Goal: Transaction & Acquisition: Purchase product/service

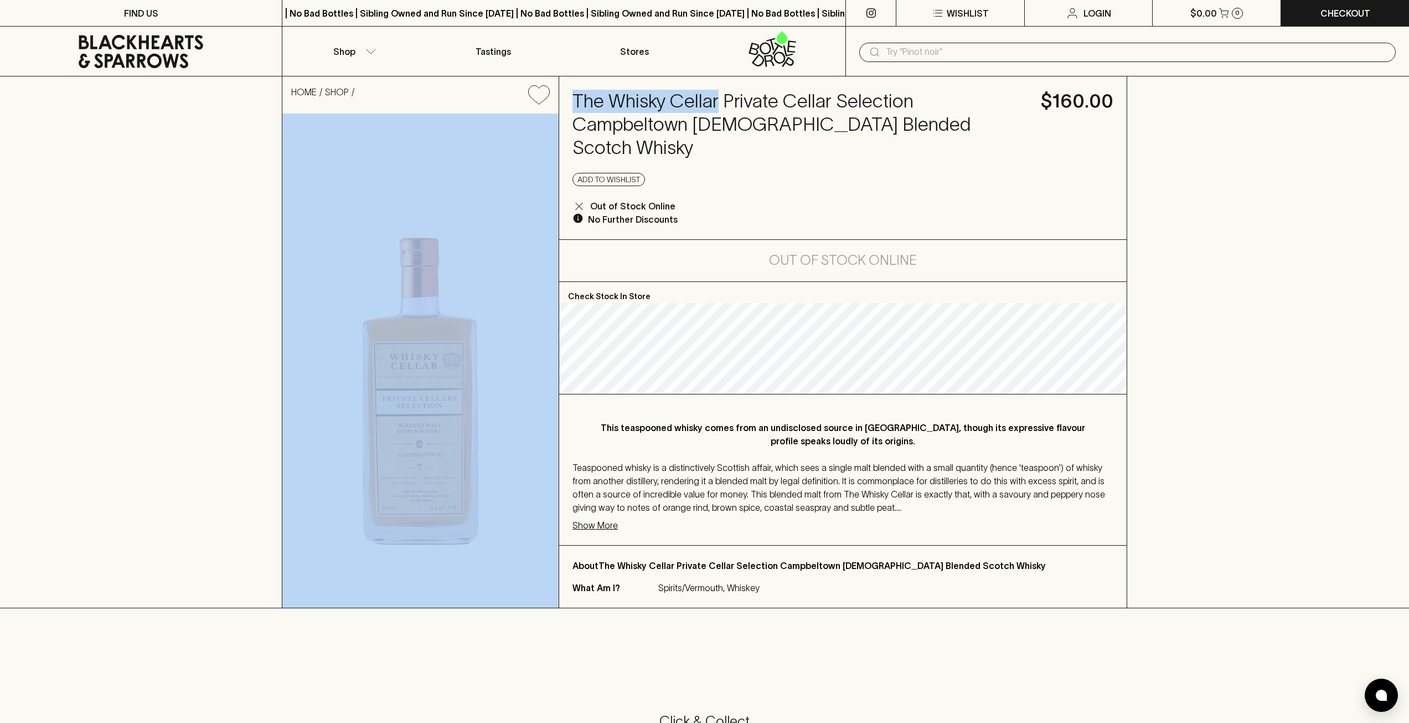
drag, startPoint x: 558, startPoint y: 99, endPoint x: 725, endPoint y: 111, distance: 168.2
click at [720, 108] on div "HOME SHOP The Whisky Cellar Private Cellar Selection Campbeltown [DEMOGRAPHIC_D…" at bounding box center [704, 341] width 845 height 531
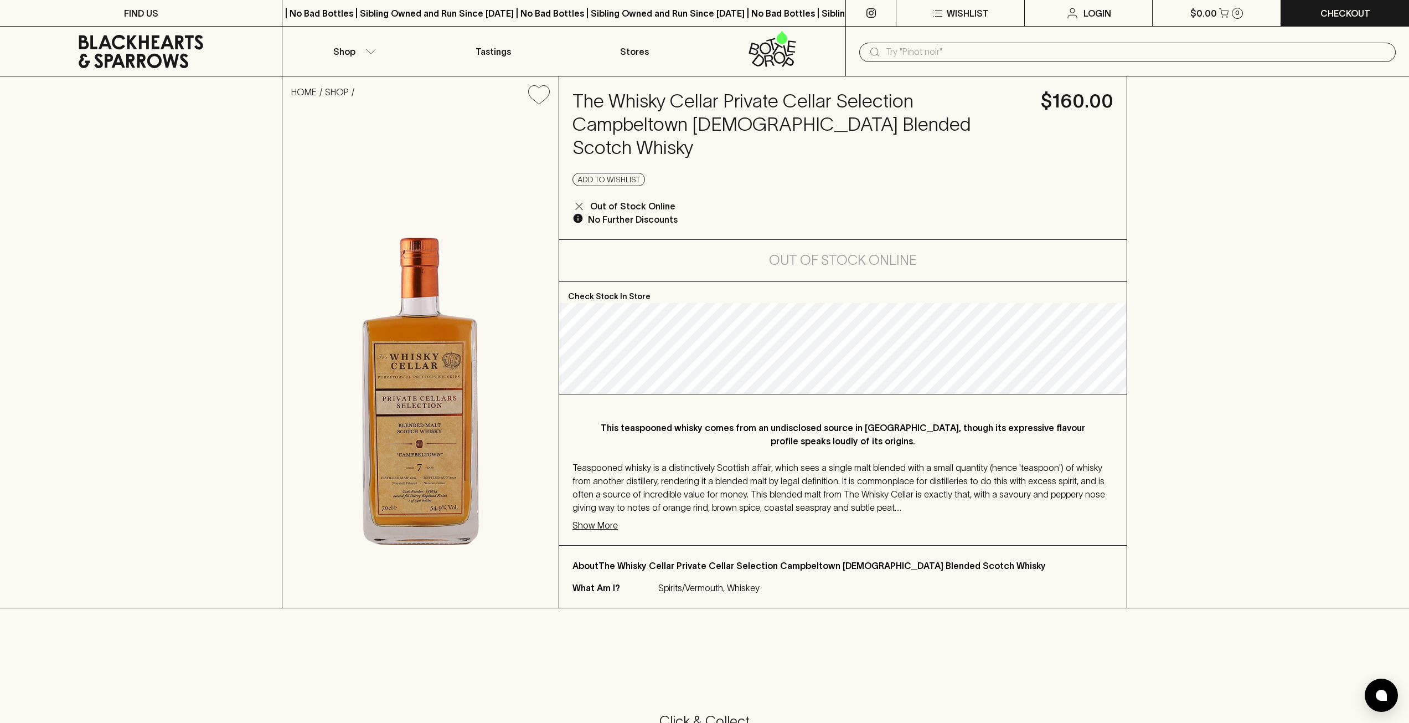
click at [732, 115] on h4 "The Whisky Cellar Private Cellar Selection Campbeltown [DEMOGRAPHIC_DATA] Blend…" at bounding box center [800, 125] width 455 height 70
drag, startPoint x: 776, startPoint y: 99, endPoint x: 570, endPoint y: 99, distance: 206.0
click at [570, 99] on div "The Whisky Cellar Private Cellar Selection Campbeltown [DEMOGRAPHIC_DATA] Blend…" at bounding box center [843, 157] width 568 height 163
copy h4 "The Whisky Cellar Private"
click at [957, 54] on input "text" at bounding box center [1136, 52] width 501 height 18
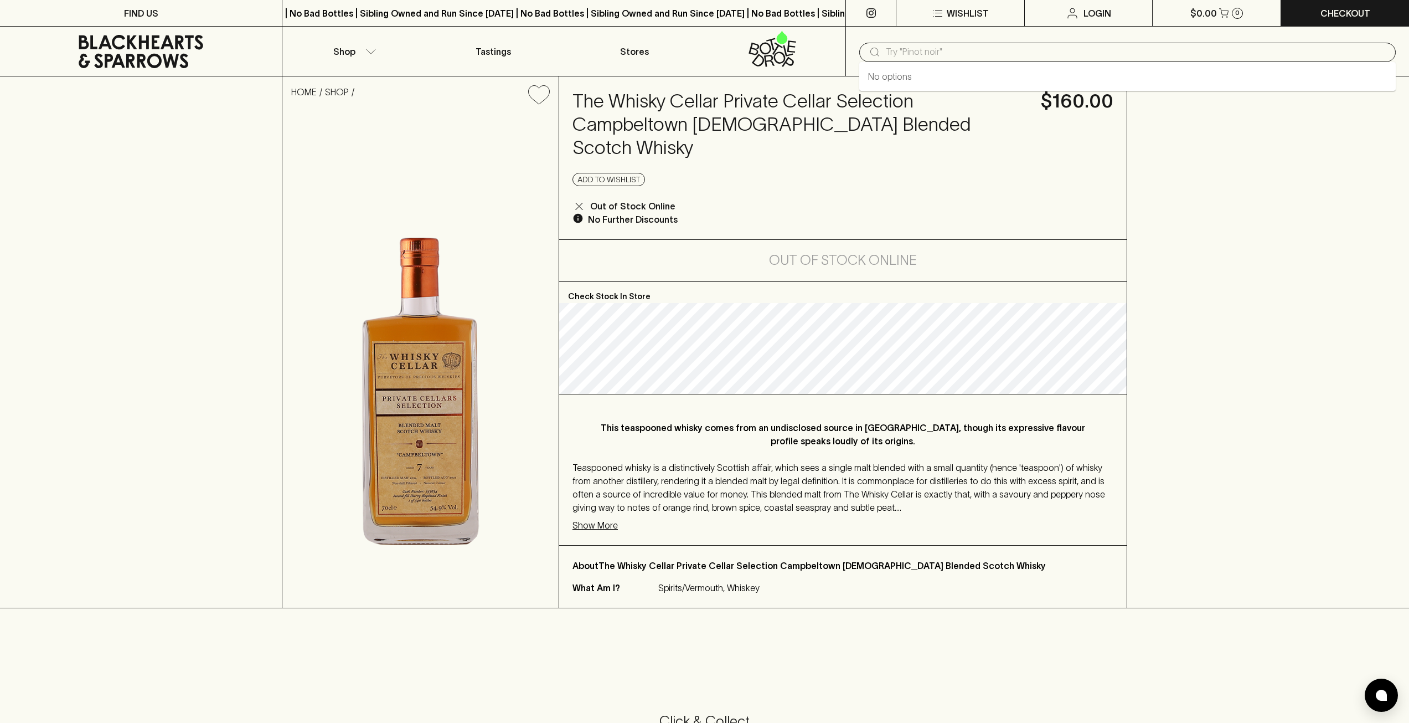
paste input "The Whisky Cellar Private"
type input "The Whisky Cellar Private"
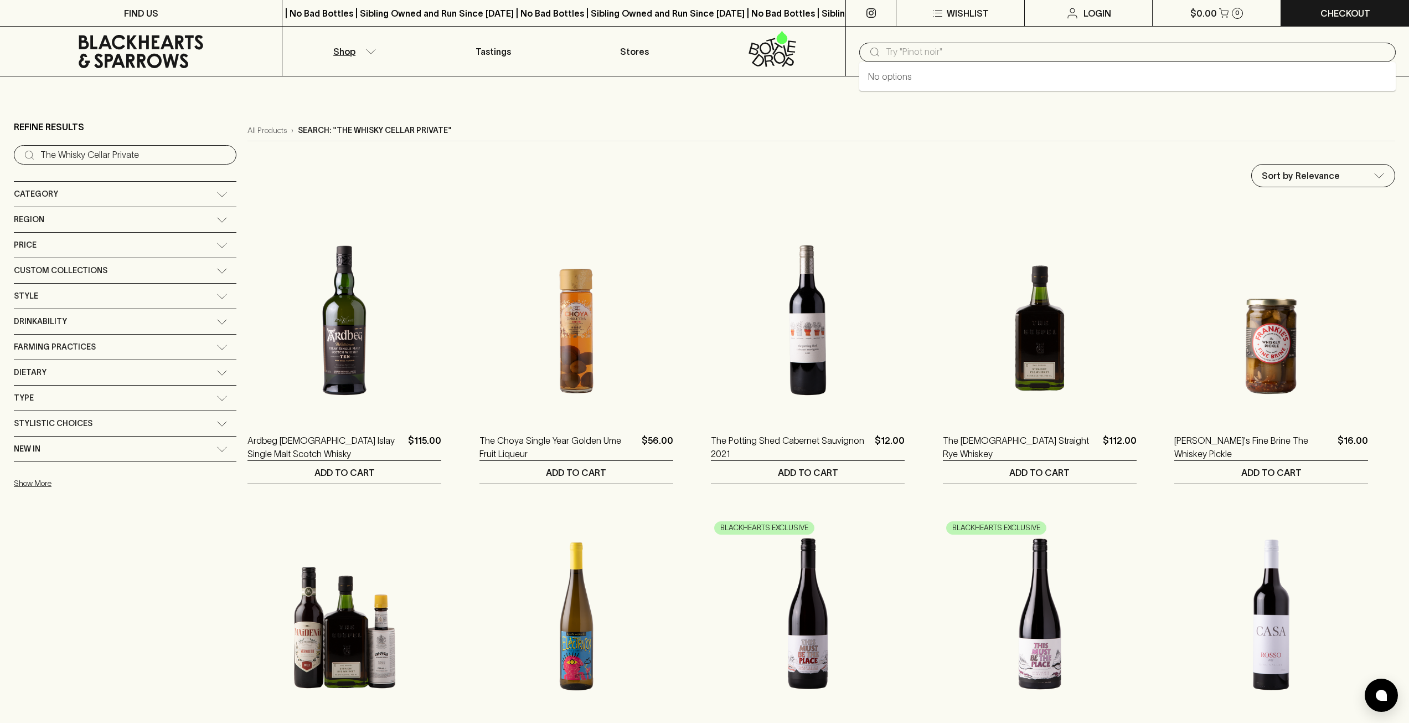
click at [957, 54] on input "text" at bounding box center [1136, 52] width 501 height 18
paste input "The Whisky Cellar Private"
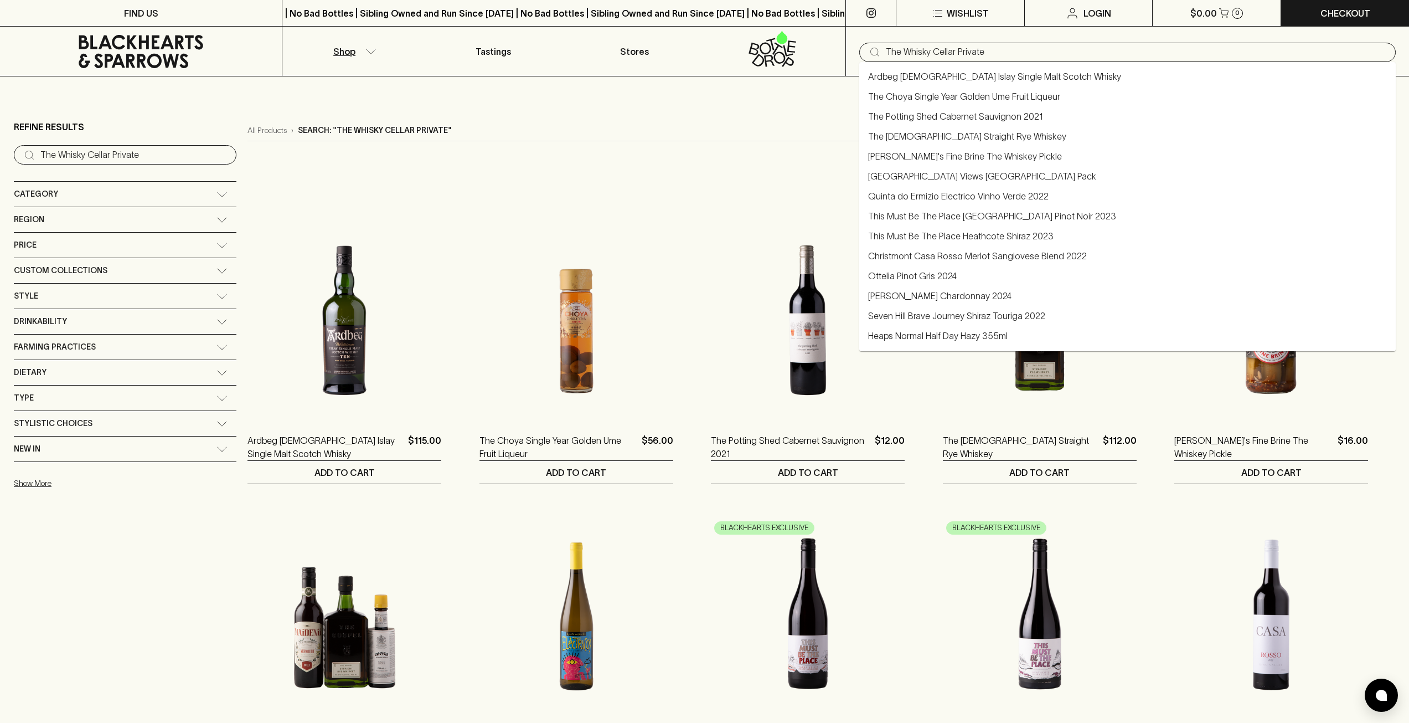
click at [957, 54] on input "The Whisky Cellar Private" at bounding box center [1136, 52] width 501 height 18
type input "The Whisky Cellar"
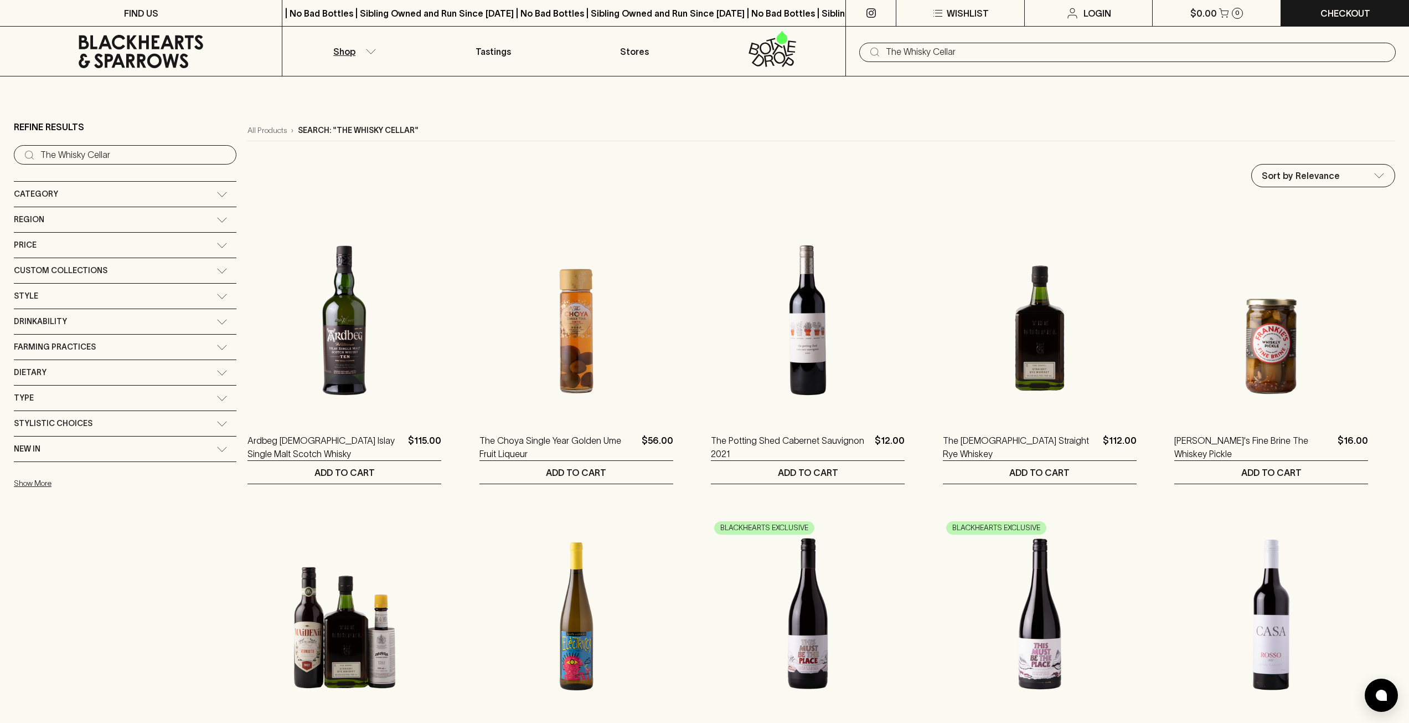
click at [957, 54] on input "The Whisky Cellar" at bounding box center [1136, 52] width 501 height 18
